Goal: Navigation & Orientation: Find specific page/section

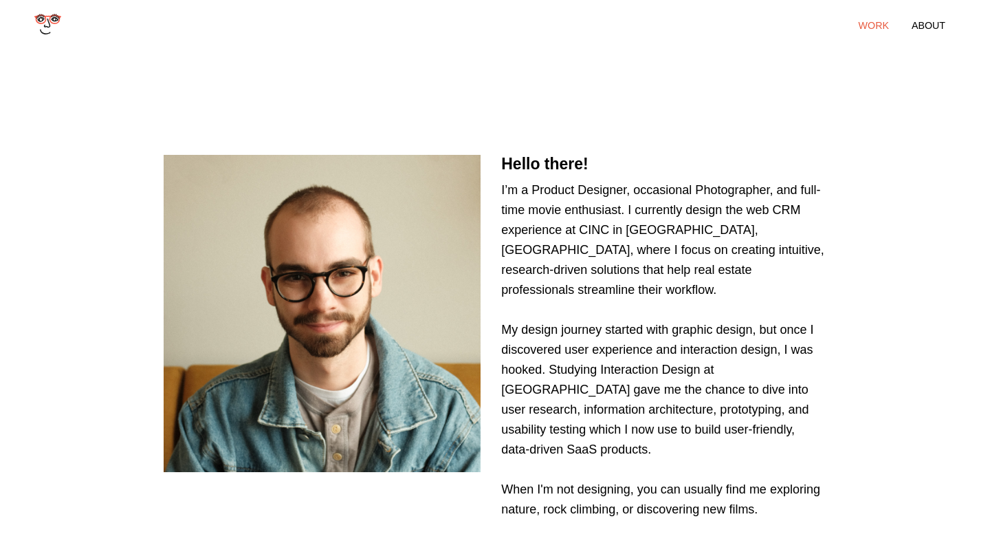
click at [879, 25] on li "work" at bounding box center [874, 25] width 30 height 11
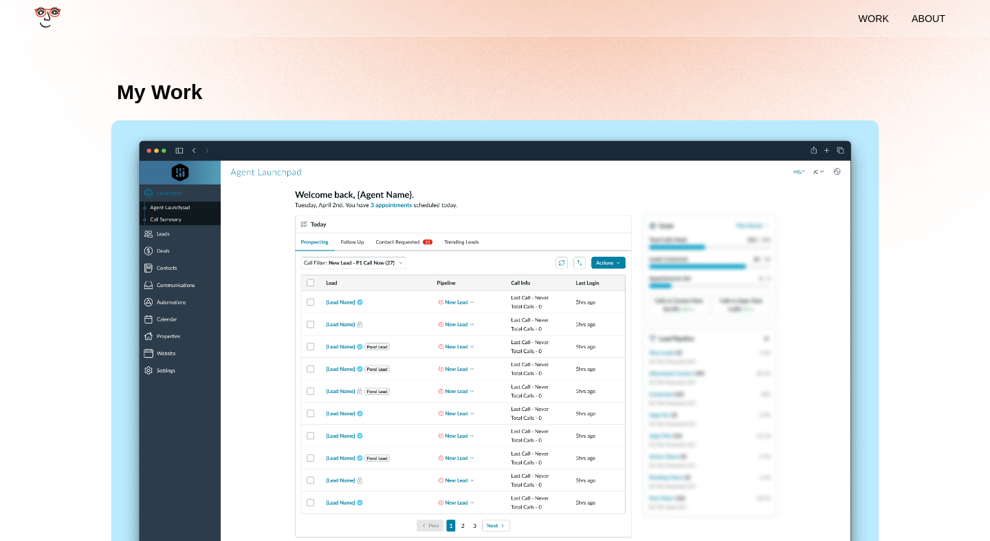
scroll to position [370, 0]
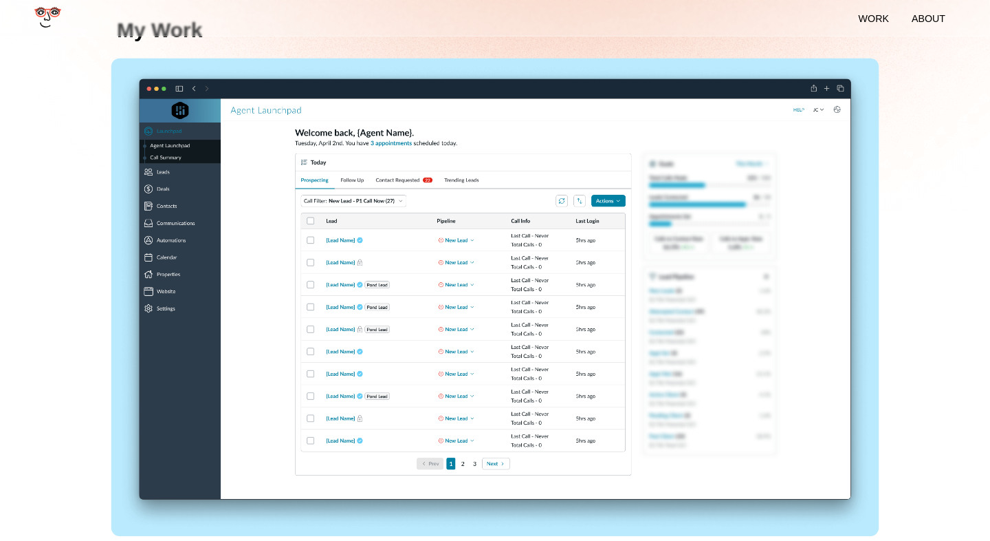
click at [582, 204] on img at bounding box center [495, 296] width 768 height 476
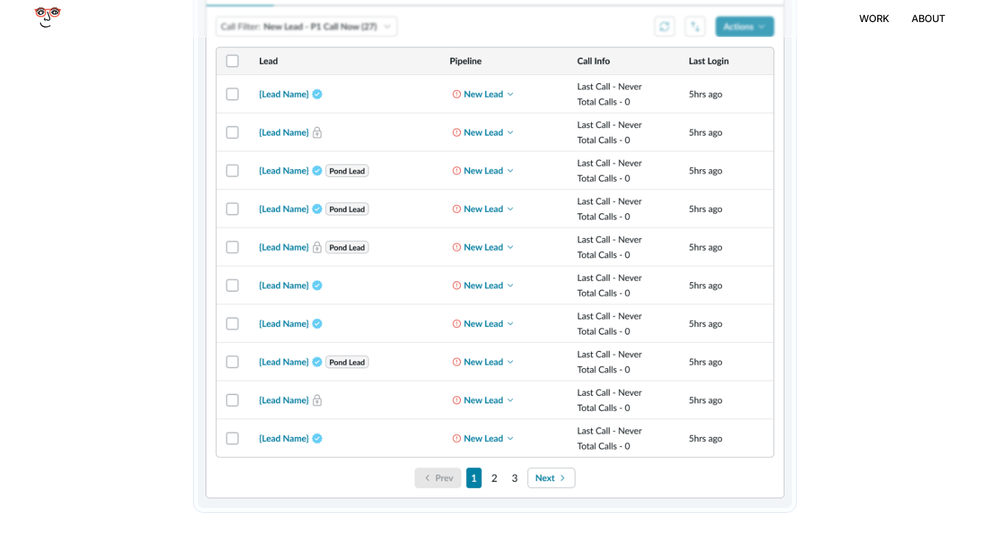
scroll to position [4398, 0]
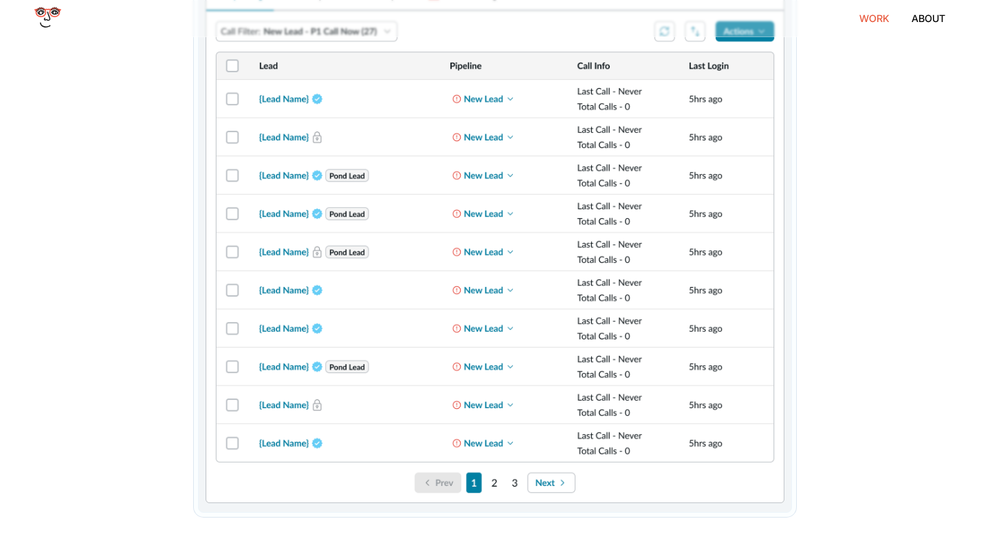
click at [873, 19] on li "work" at bounding box center [875, 18] width 30 height 12
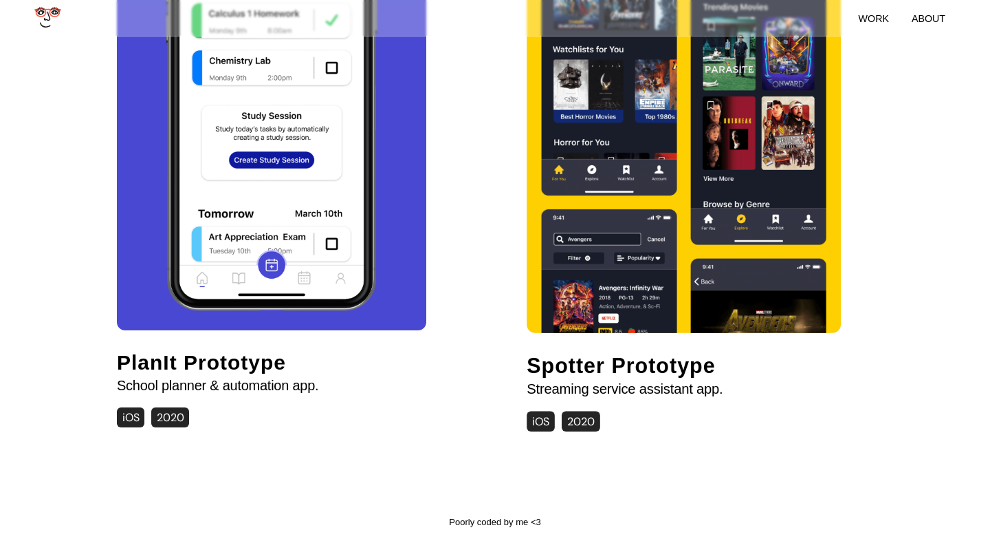
scroll to position [1908, 0]
click at [619, 246] on img at bounding box center [684, 100] width 285 height 465
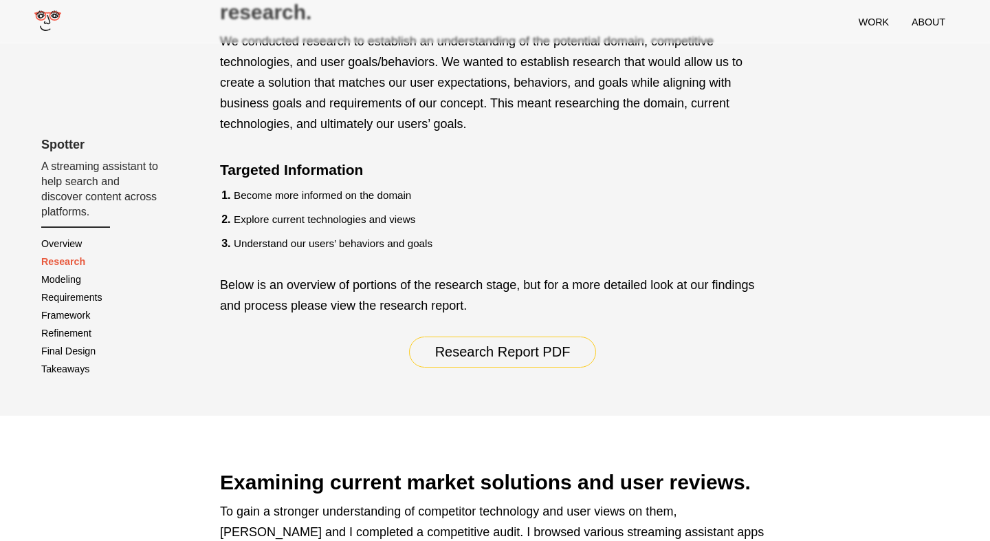
scroll to position [1477, 0]
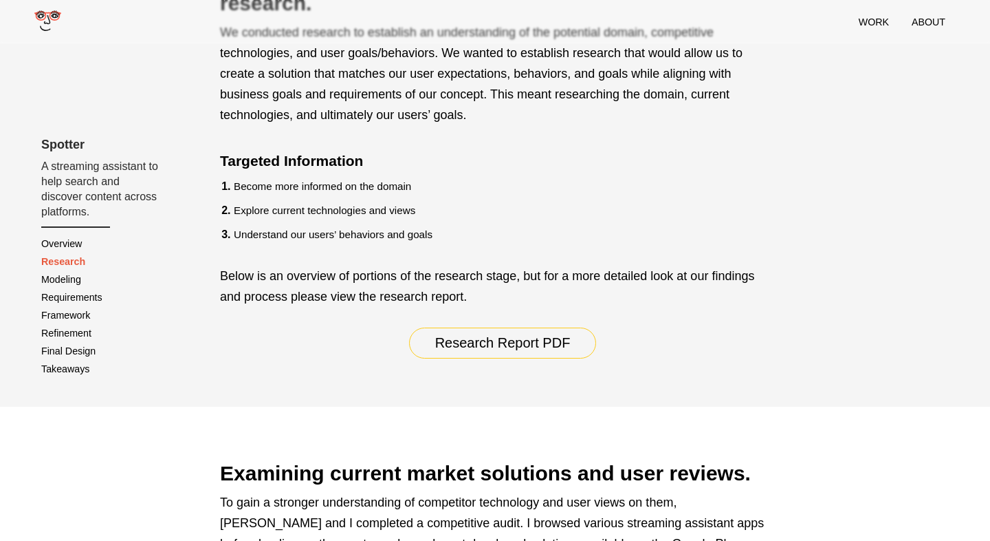
click at [160, 228] on div "Spotter A streaming assistant to help search and discover content across platfo…" at bounding box center [101, 258] width 120 height 240
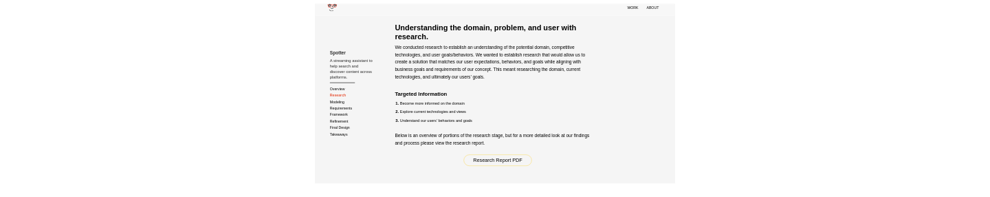
scroll to position [1378, 0]
